Goal: Information Seeking & Learning: Learn about a topic

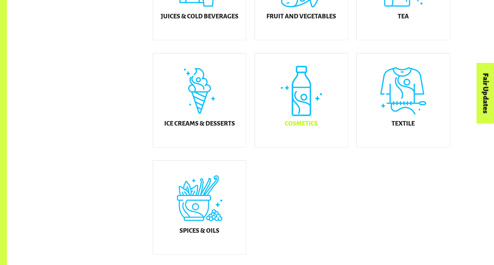
click at [288, 118] on div "Cosmetics" at bounding box center [301, 100] width 93 height 94
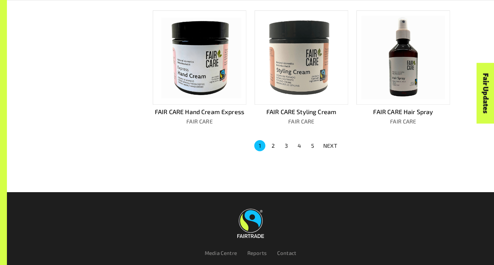
scroll to position [469, 0]
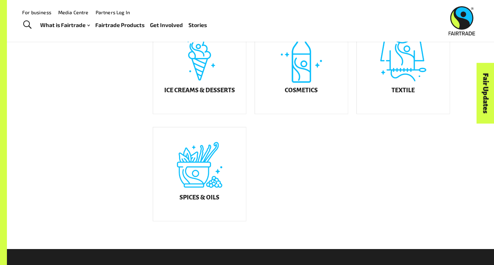
scroll to position [380, 0]
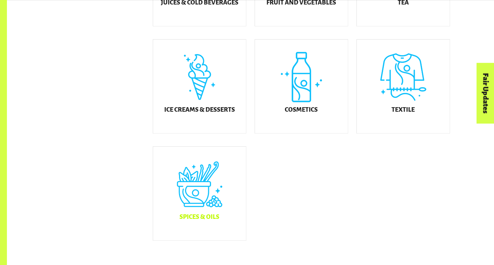
click at [186, 180] on div "Spices & Oils" at bounding box center [199, 194] width 93 height 94
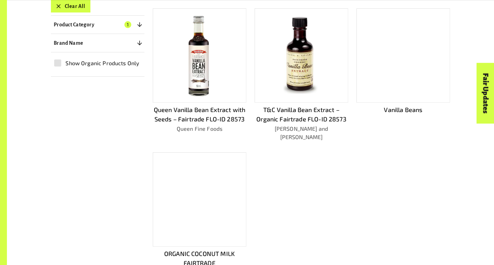
scroll to position [204, 0]
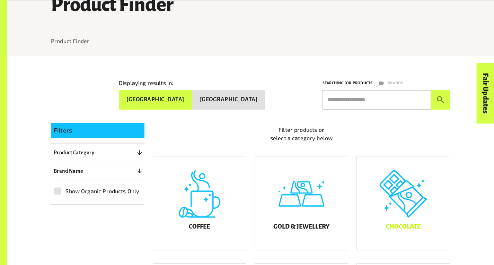
click at [420, 185] on div "Chocolate" at bounding box center [403, 203] width 93 height 94
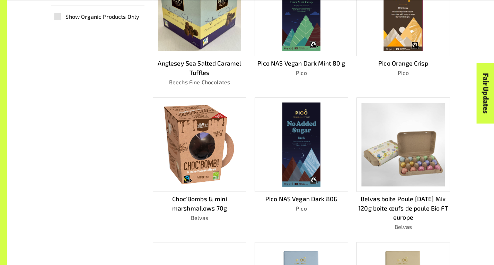
scroll to position [251, 0]
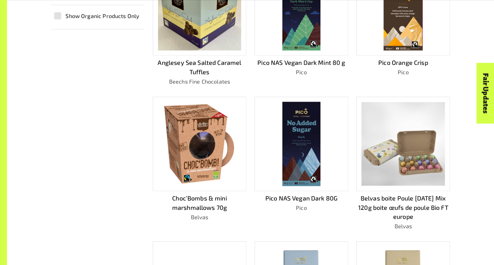
click at [218, 157] on img at bounding box center [200, 143] width 76 height 84
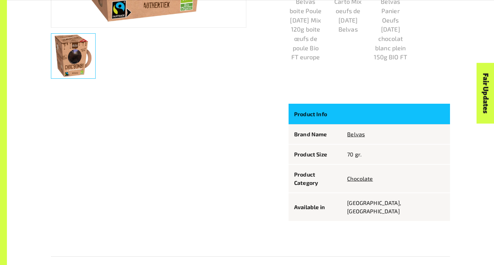
scroll to position [318, 0]
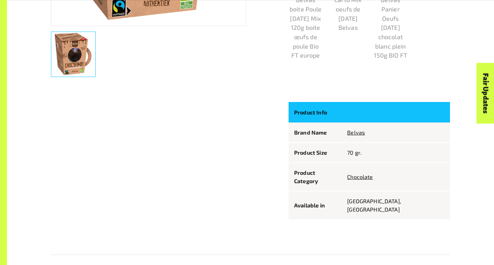
click at [383, 197] on p "[GEOGRAPHIC_DATA], [GEOGRAPHIC_DATA]" at bounding box center [395, 205] width 97 height 17
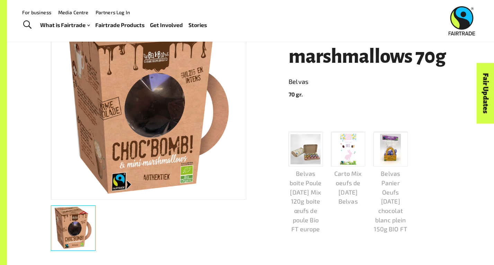
scroll to position [0, 0]
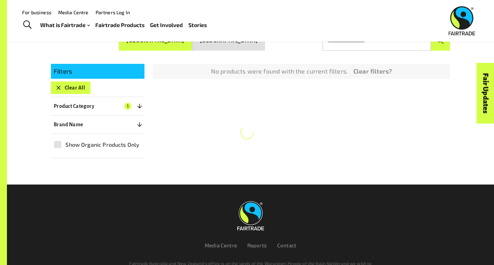
scroll to position [121, 0]
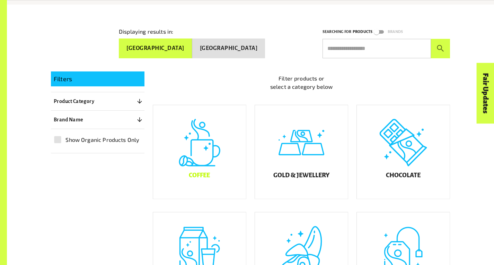
scroll to position [206, 0]
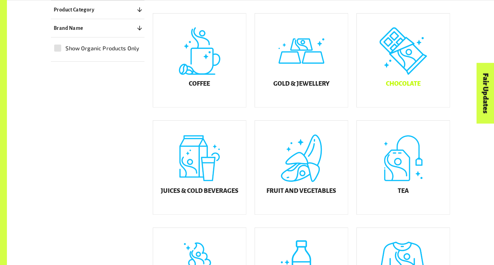
click at [413, 74] on div "Chocolate" at bounding box center [403, 61] width 93 height 94
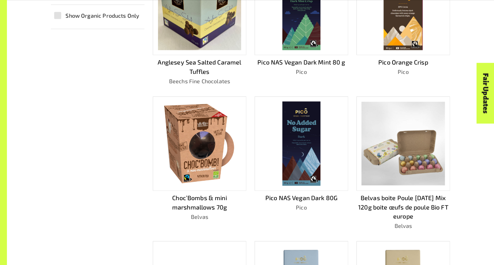
click at [217, 140] on img at bounding box center [200, 143] width 76 height 84
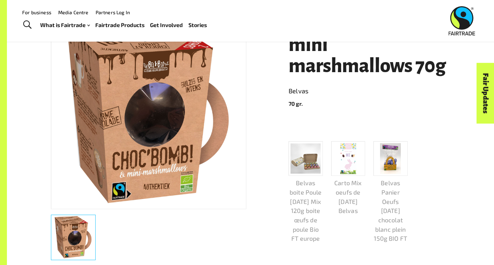
scroll to position [119, 0]
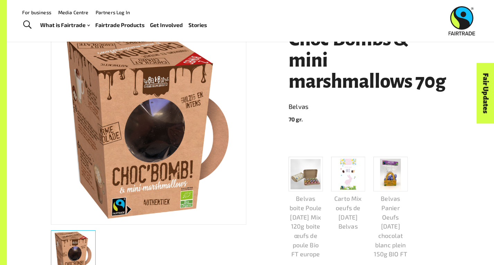
click at [156, 132] on img at bounding box center [148, 126] width 175 height 195
click at [330, 67] on h1 "Choc’Bombs & mini marshmallows 70g" at bounding box center [369, 60] width 161 height 64
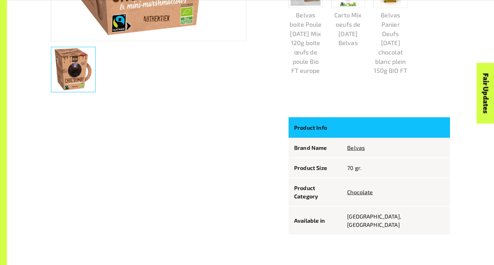
scroll to position [304, 0]
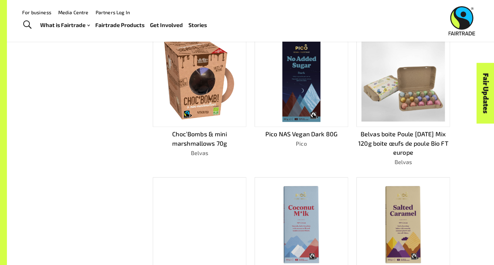
scroll to position [314, 0]
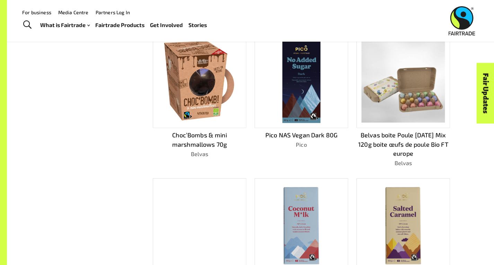
click at [408, 114] on img at bounding box center [402, 80] width 83 height 83
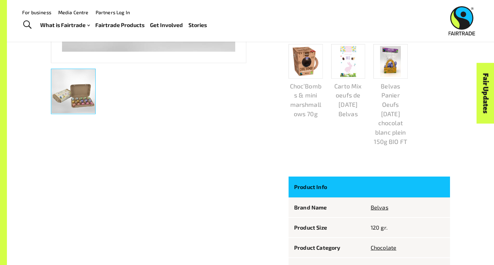
scroll to position [262, 0]
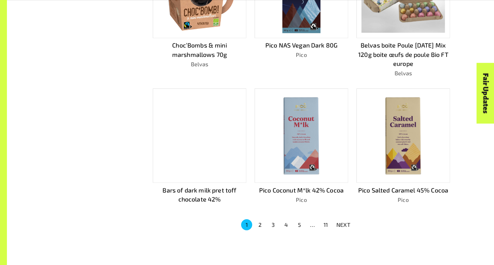
scroll to position [422, 0]
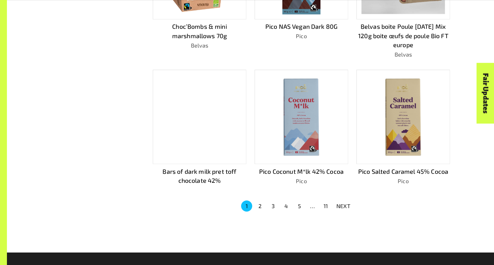
click at [382, 126] on img at bounding box center [402, 116] width 83 height 83
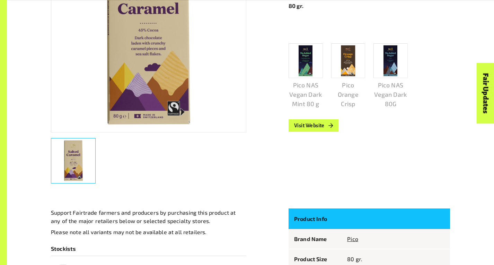
scroll to position [220, 0]
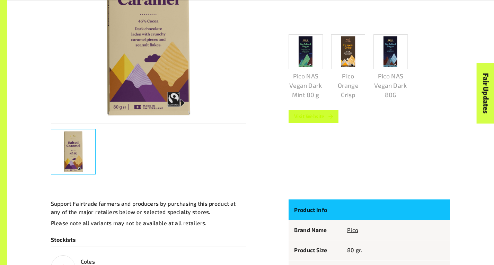
click at [303, 117] on link "Visit Website" at bounding box center [314, 116] width 50 height 12
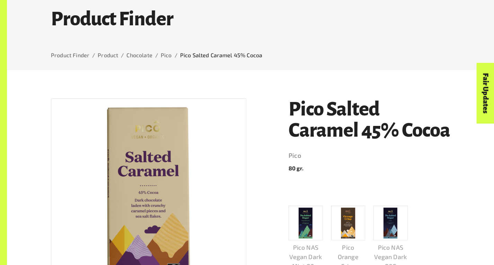
scroll to position [76, 0]
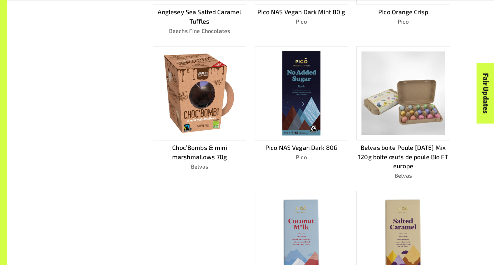
click at [204, 95] on img at bounding box center [200, 93] width 76 height 84
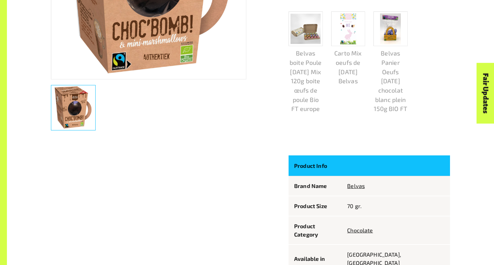
scroll to position [277, 0]
